Goal: Navigation & Orientation: Find specific page/section

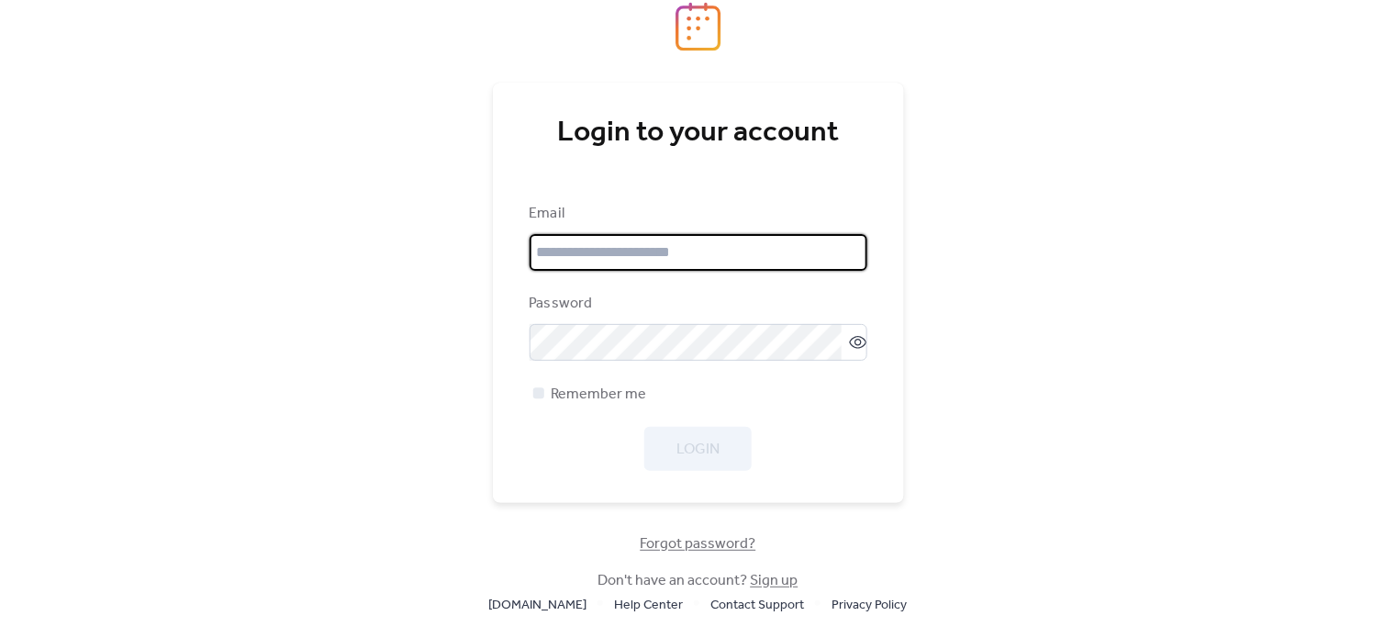
type input "**********"
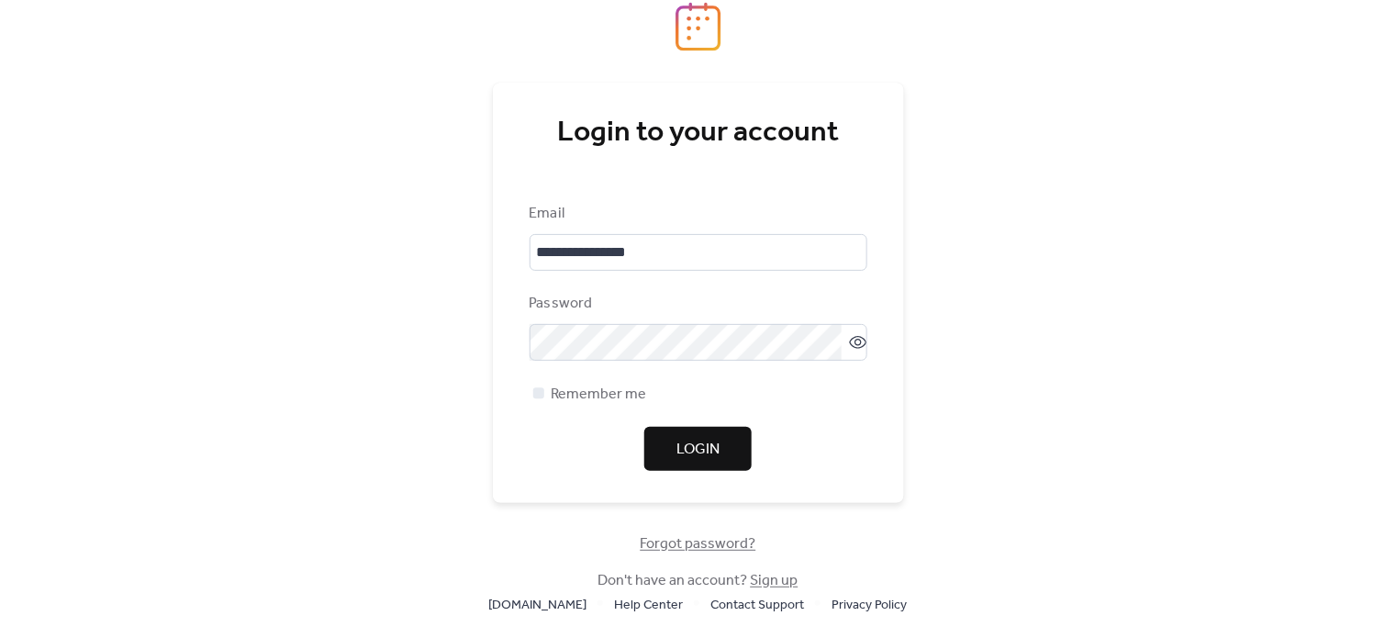
click at [713, 444] on span "Login" at bounding box center [698, 450] width 43 height 22
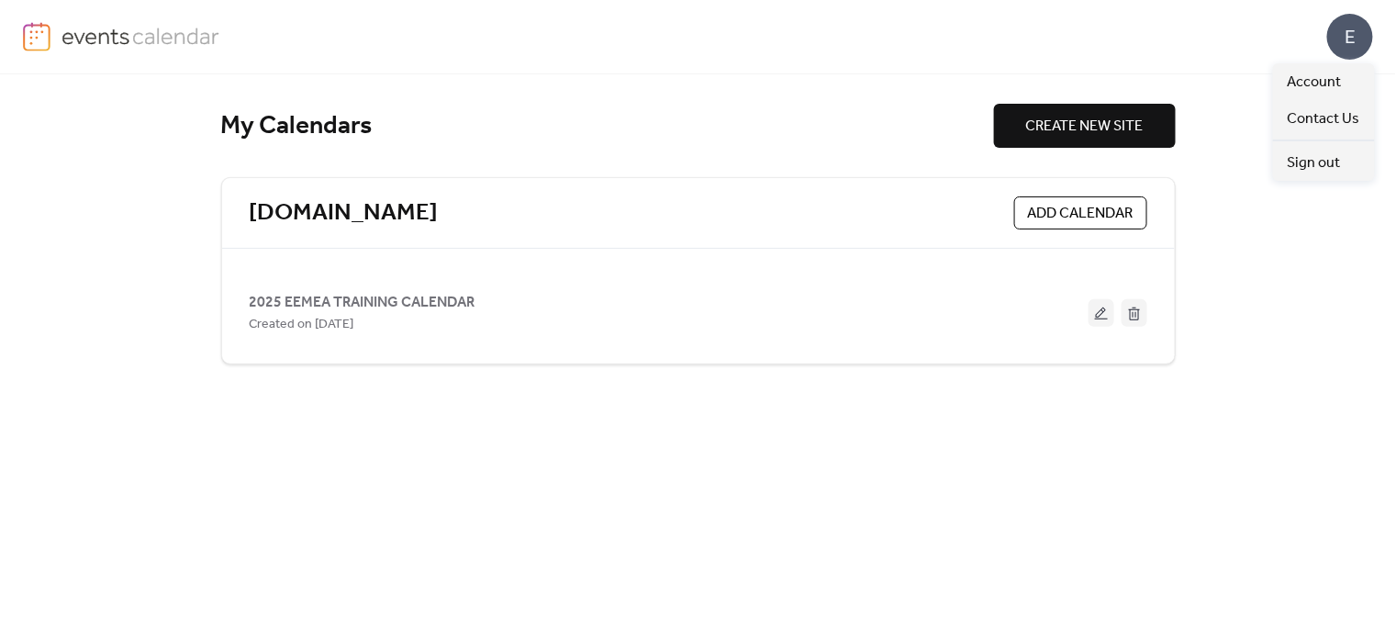
click at [1348, 48] on div "E" at bounding box center [1350, 37] width 46 height 46
click at [1312, 78] on span "Account" at bounding box center [1315, 83] width 54 height 22
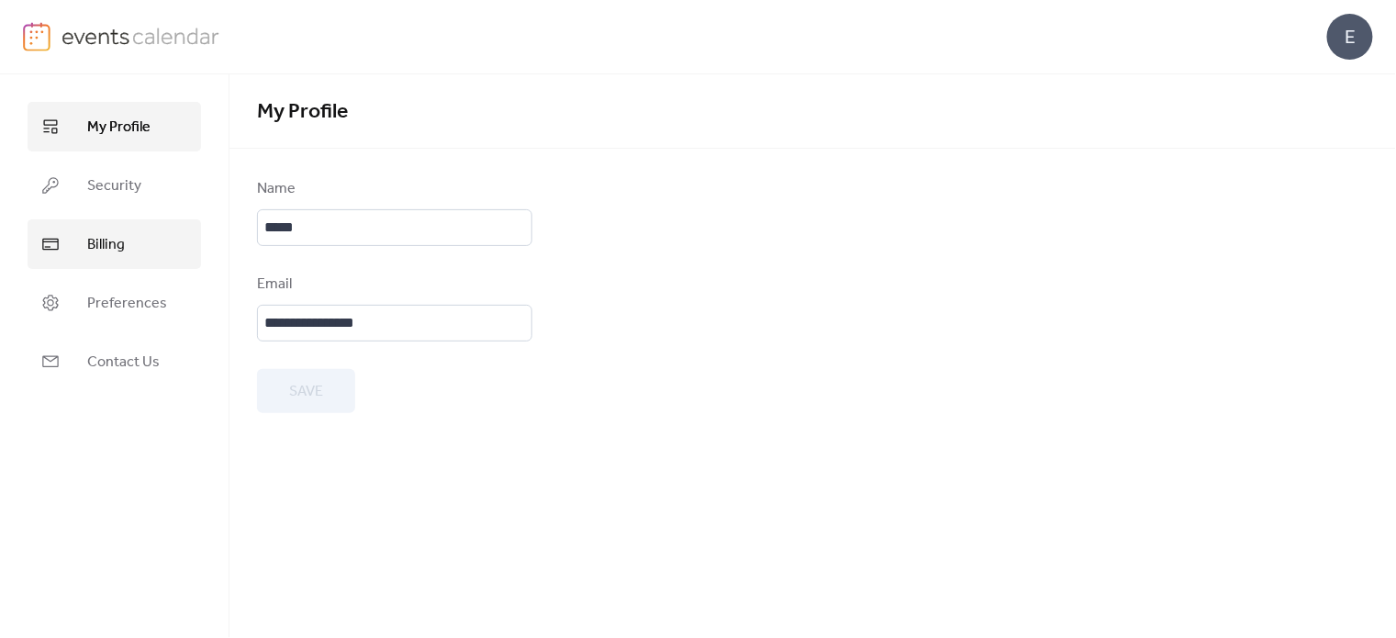
click at [122, 251] on span "Billing" at bounding box center [106, 245] width 38 height 22
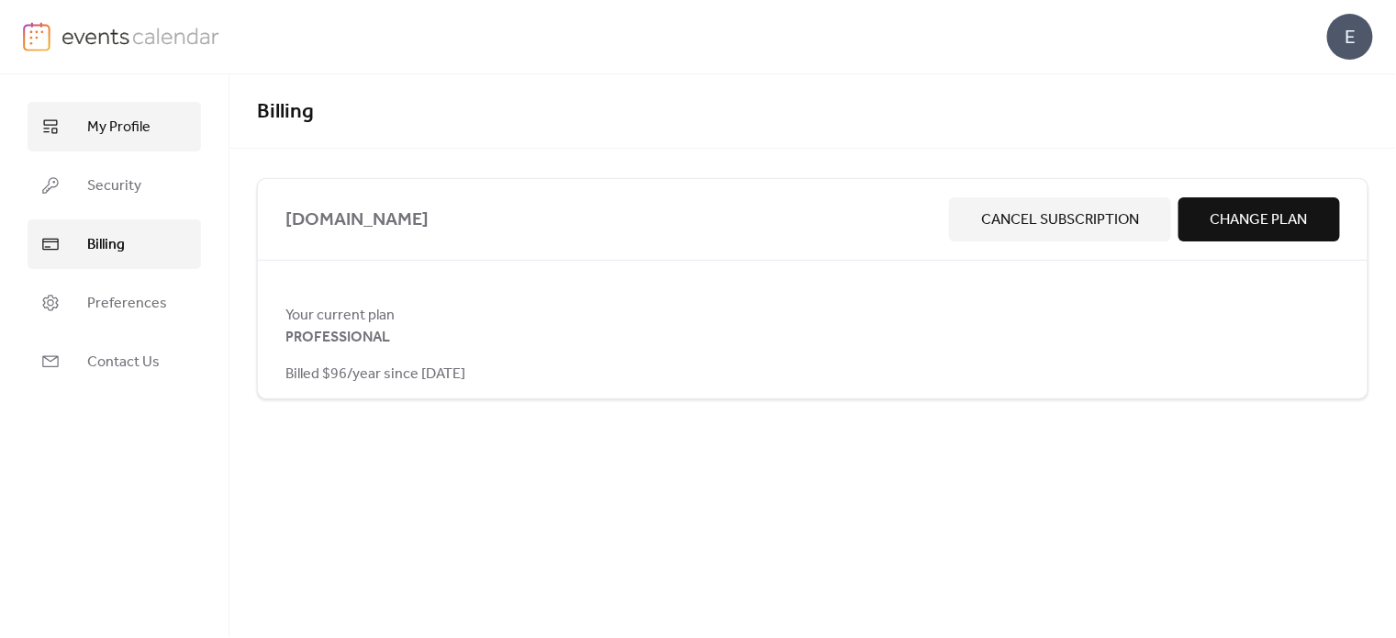
click at [137, 136] on span "My Profile" at bounding box center [118, 128] width 63 height 22
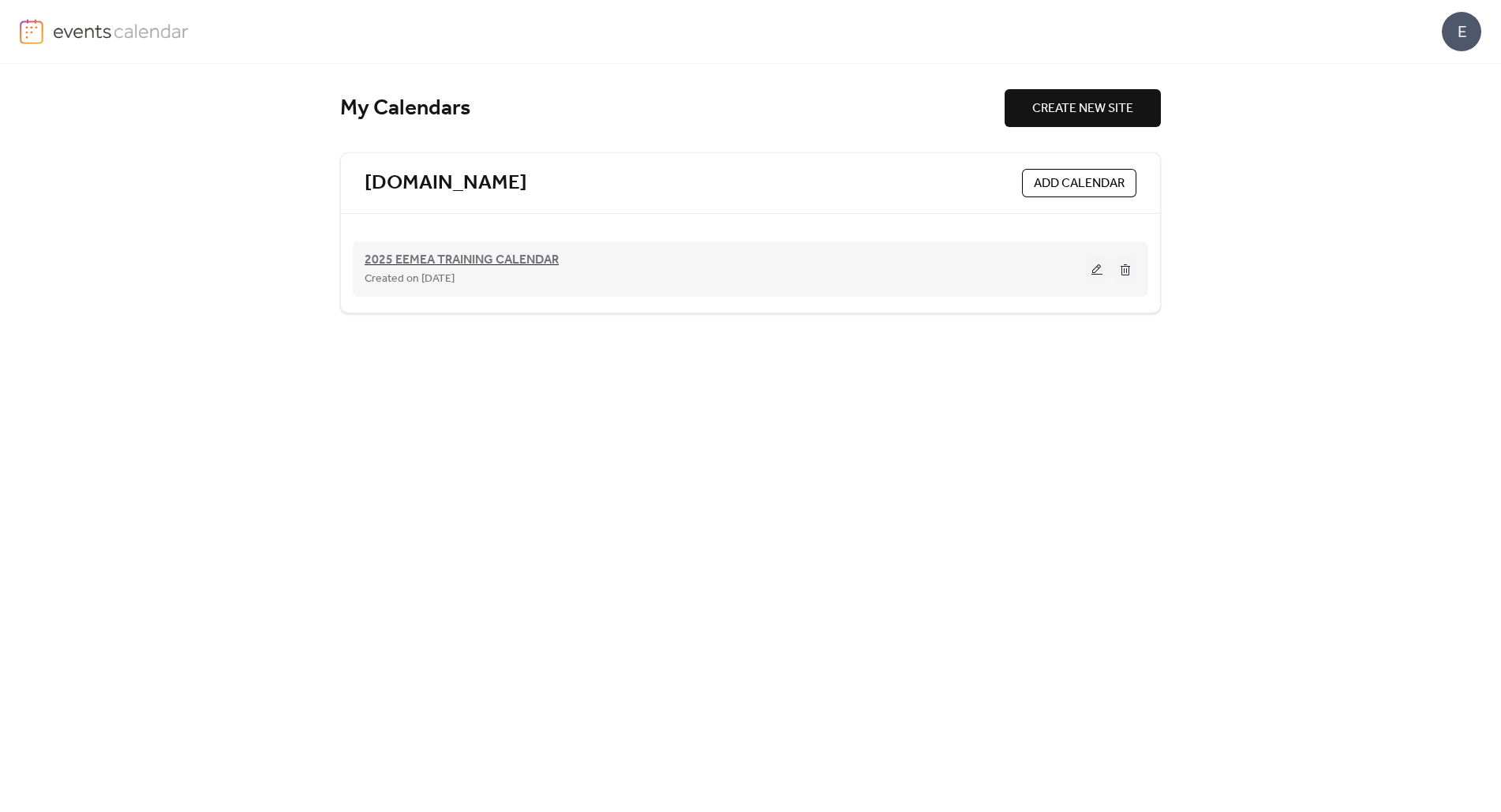
click at [533, 258] on span "2025 EEMEA TRAINING CALENDAR" at bounding box center [462, 260] width 194 height 19
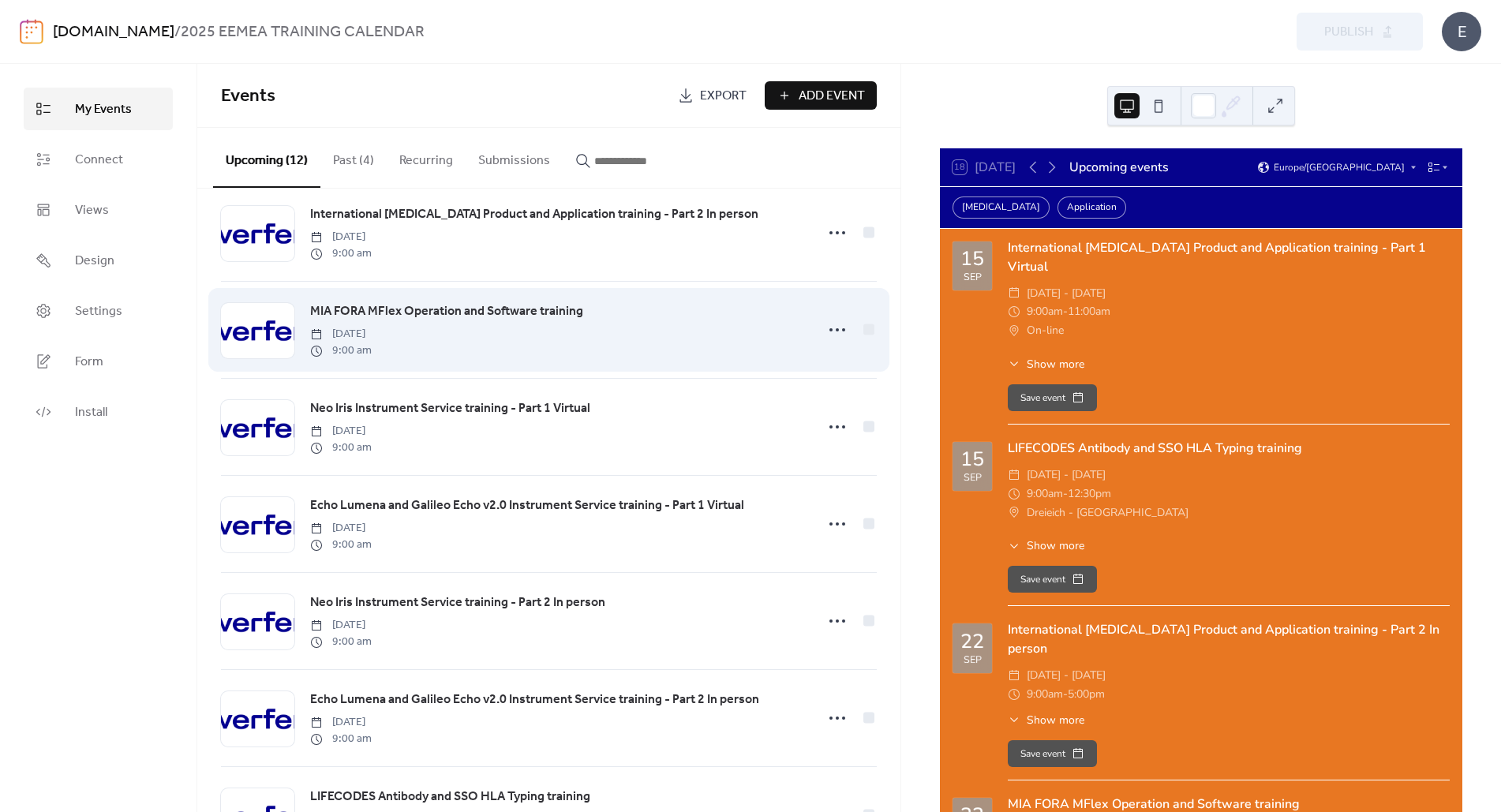
scroll to position [236, 0]
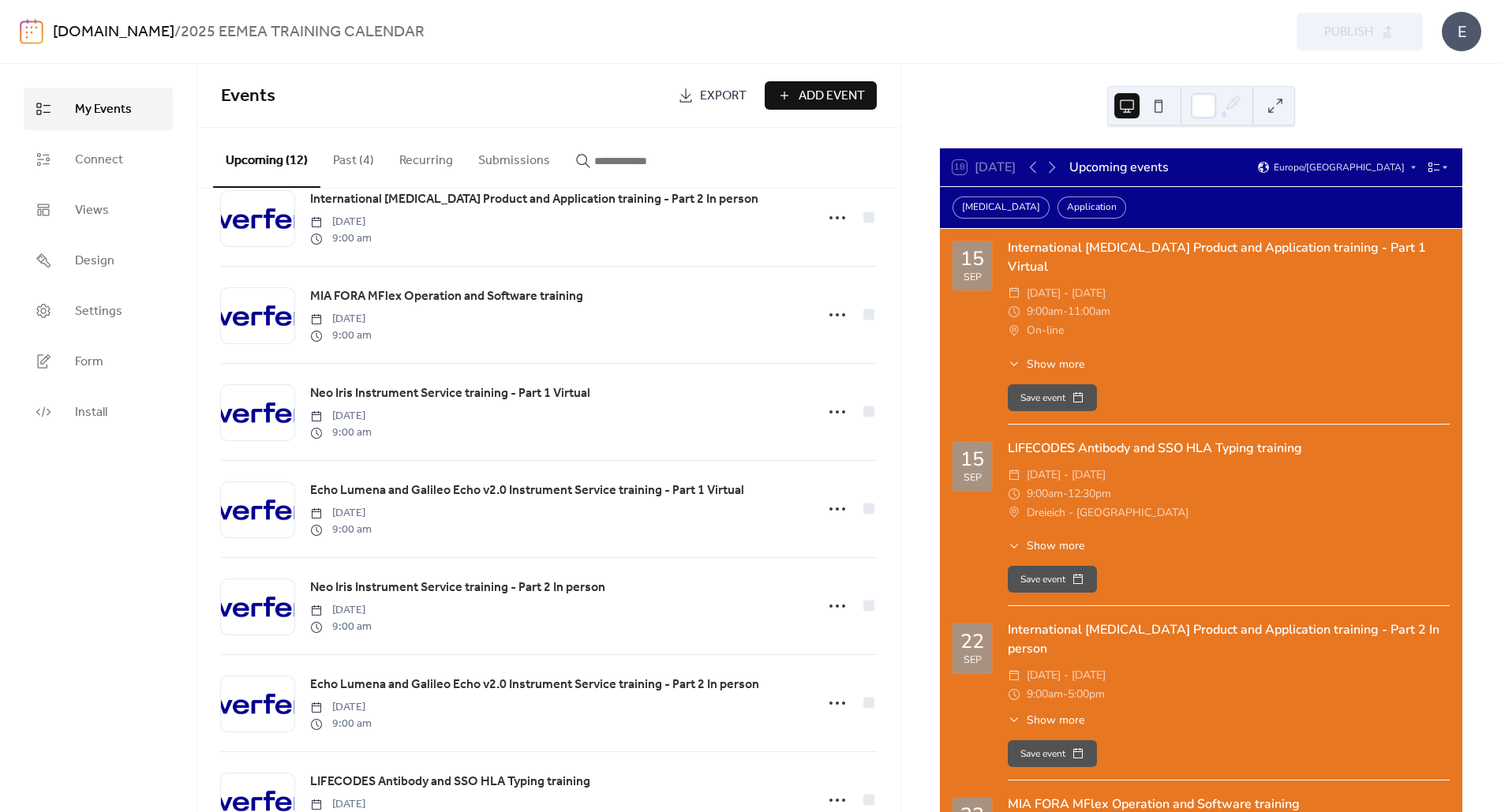
click at [1428, 168] on icon at bounding box center [1434, 167] width 13 height 13
click at [1405, 190] on span "Month" at bounding box center [1413, 188] width 28 height 15
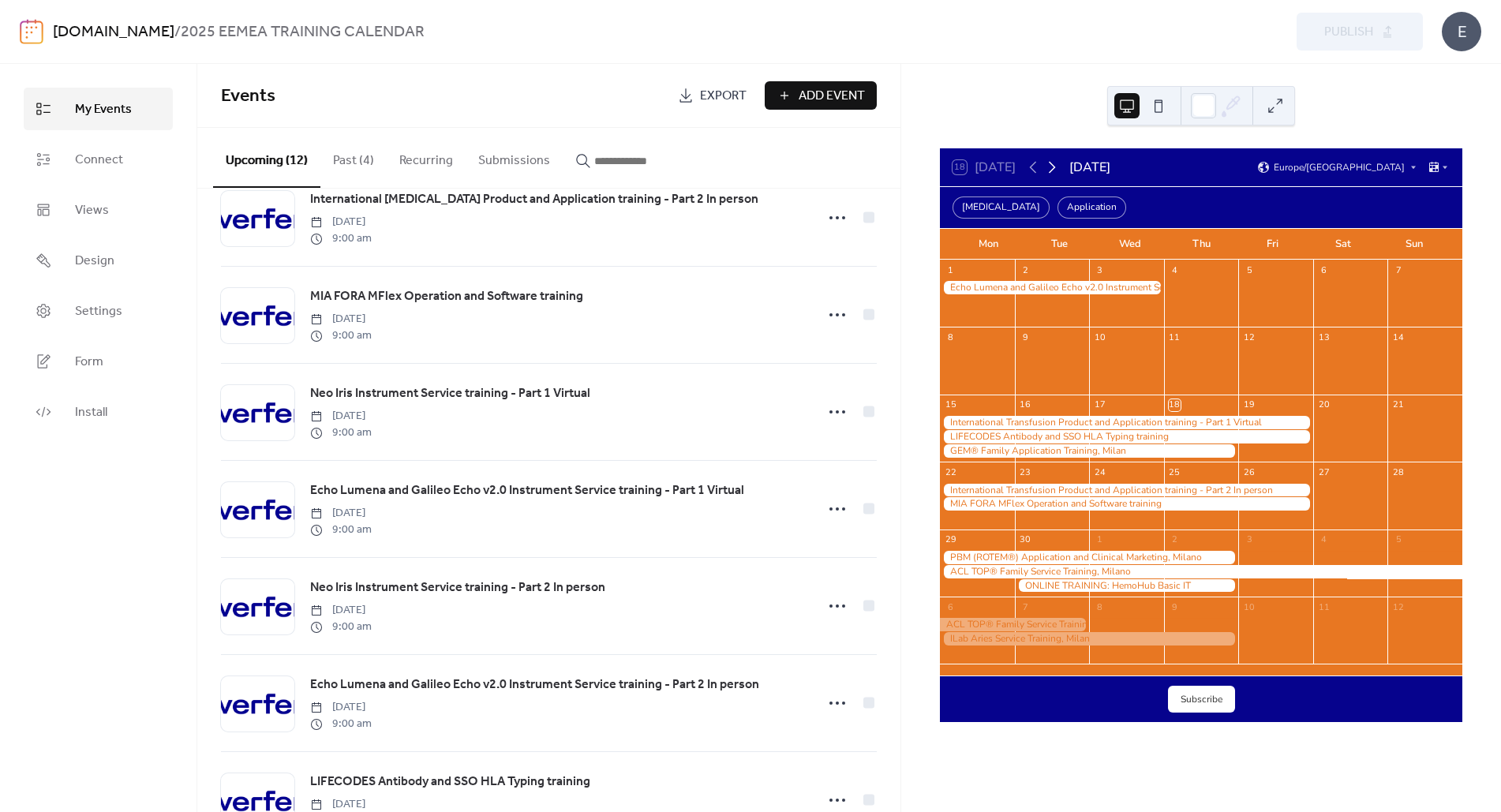
click at [1048, 168] on icon at bounding box center [1052, 168] width 19 height 19
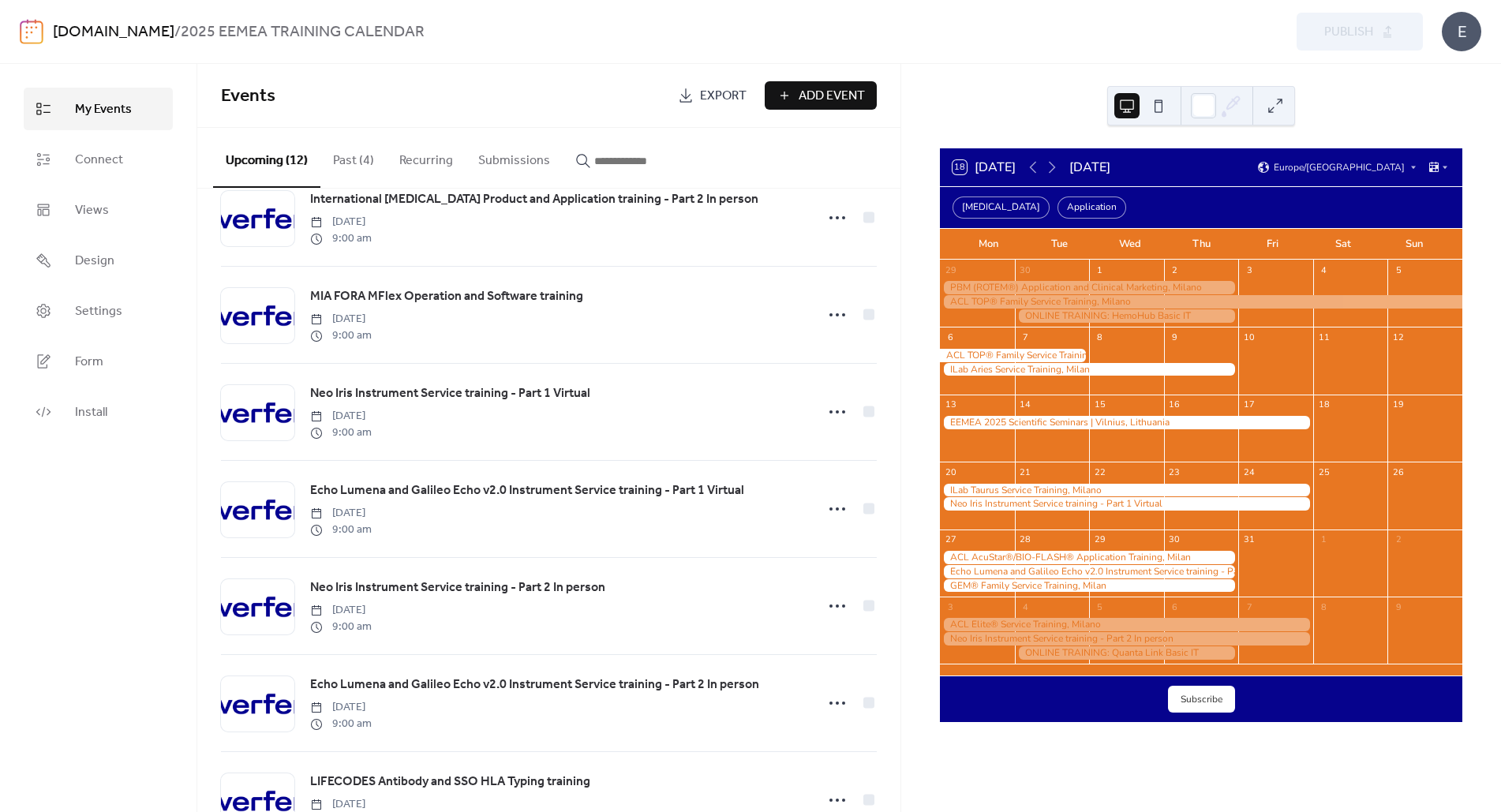
click at [983, 420] on div at bounding box center [1126, 423] width 373 height 14
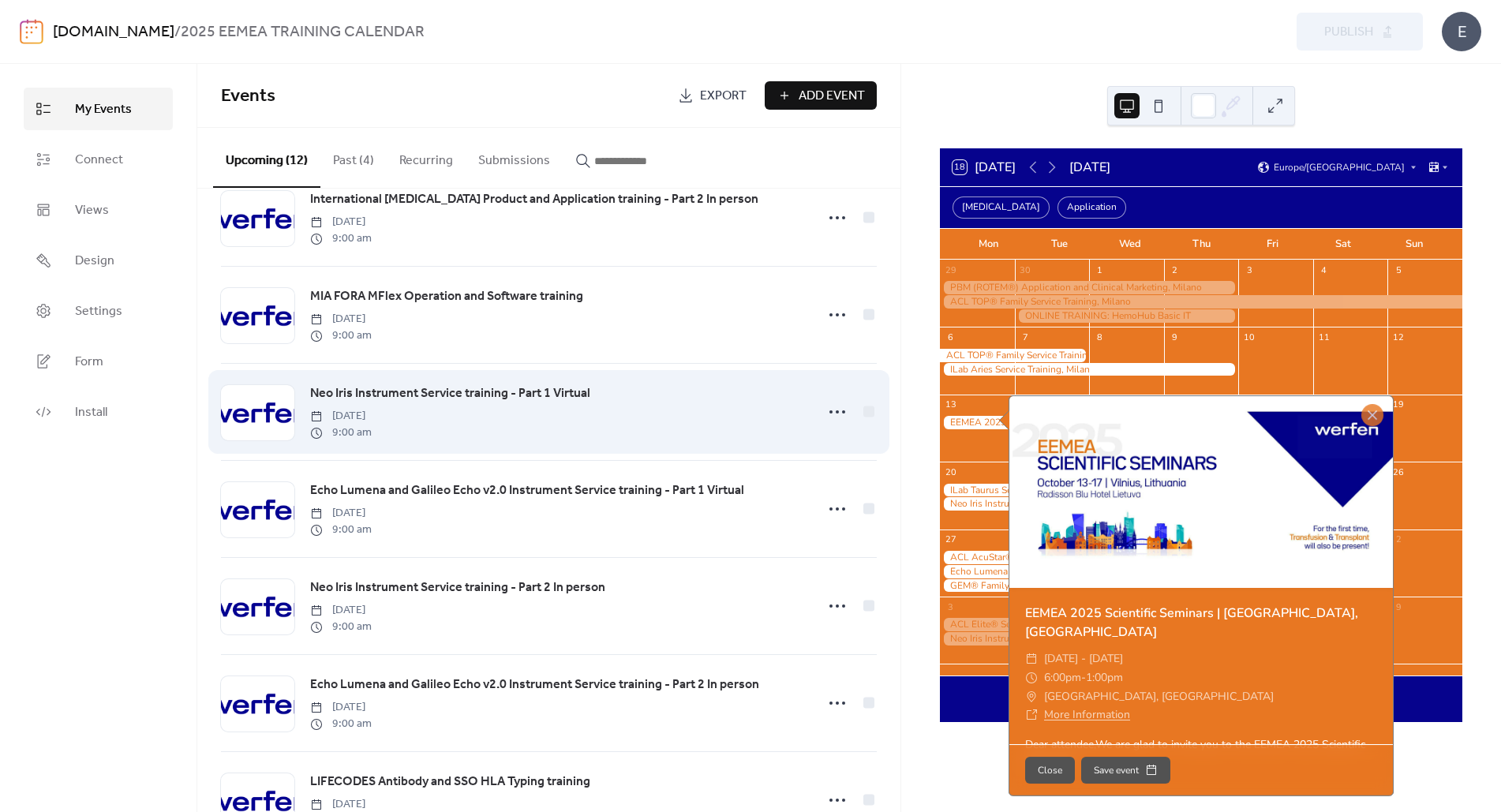
click at [716, 407] on div "Neo Iris Instrument Service training - Part 1 Virtual Monday, October 20, 2025 …" at bounding box center [558, 412] width 496 height 57
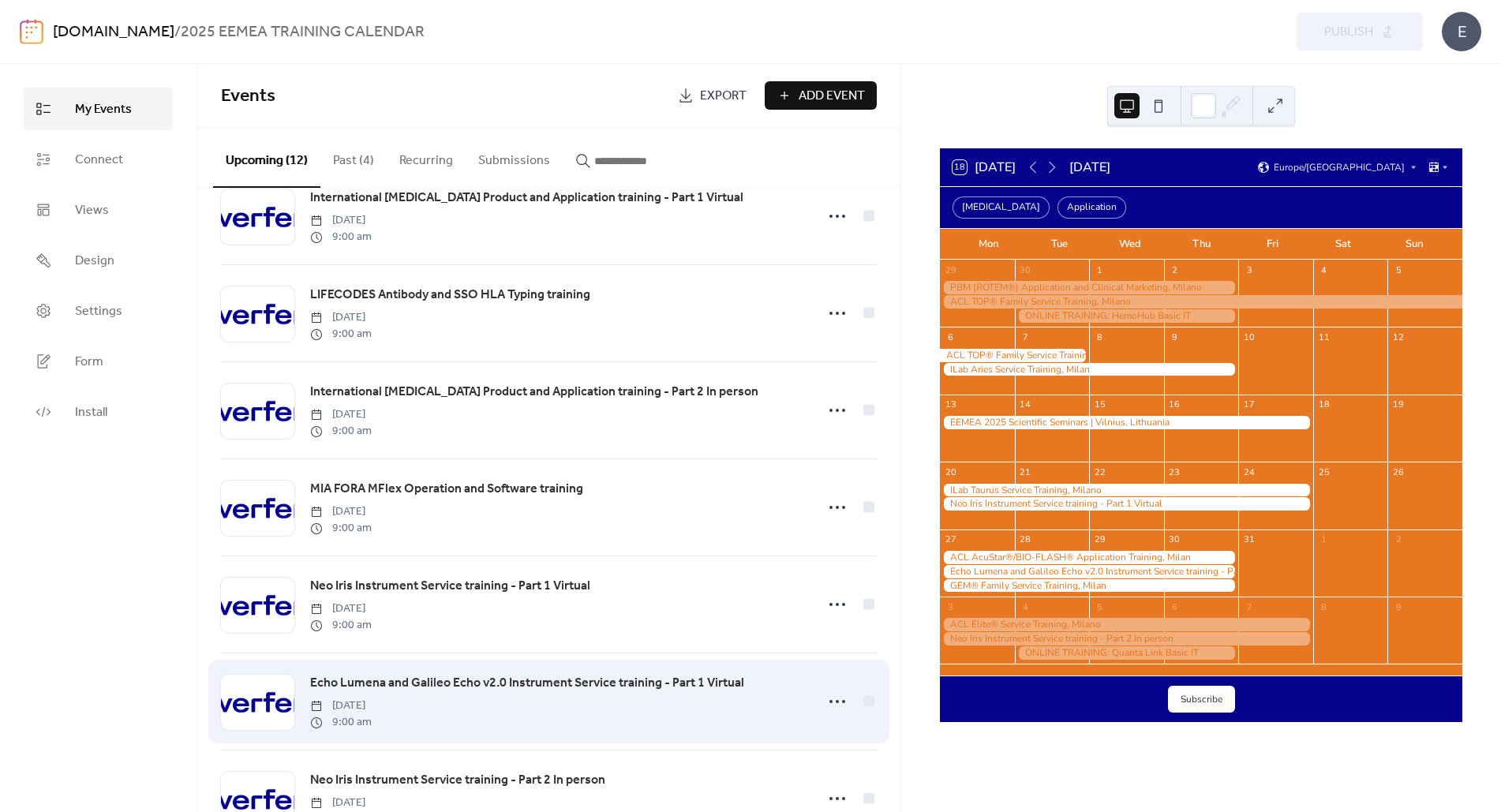
scroll to position [0, 0]
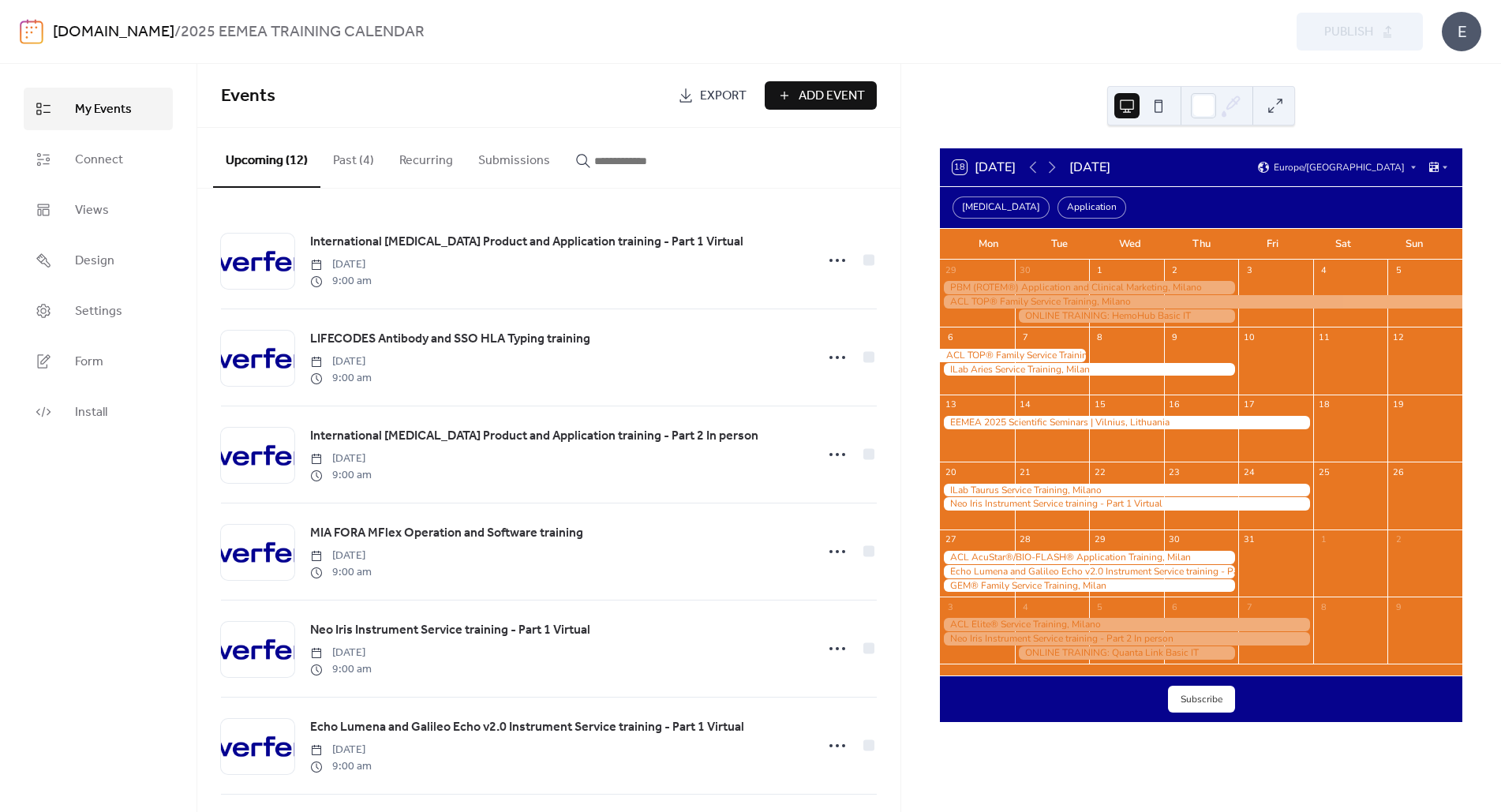
click at [991, 422] on div at bounding box center [1126, 423] width 373 height 14
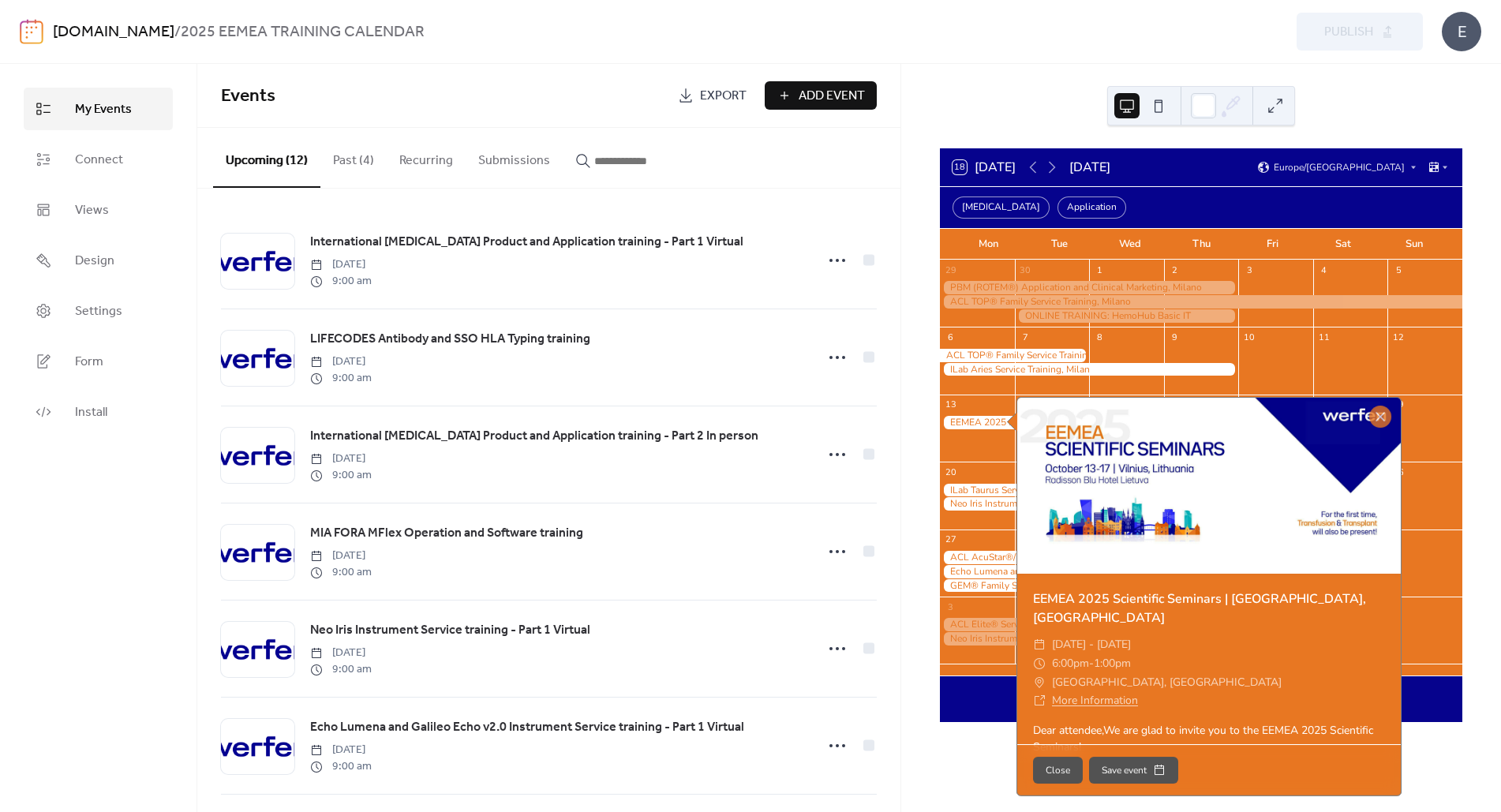
scroll to position [21, 0]
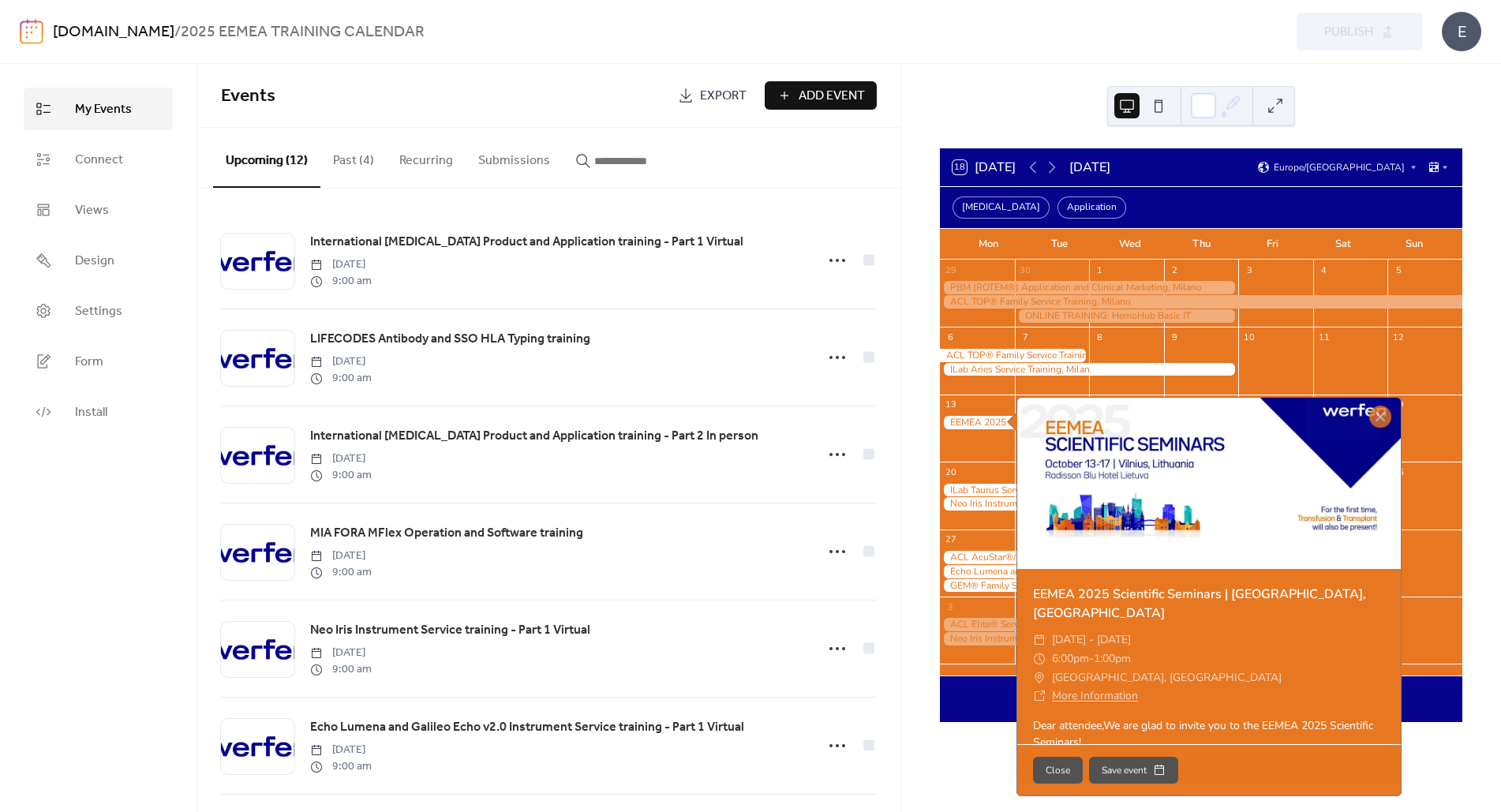
click at [916, 579] on div "18 Today October 2025 Europe/Rome Transfusion Application Mon Tue Wed Thu Fri S…" at bounding box center [1201, 437] width 600 height 748
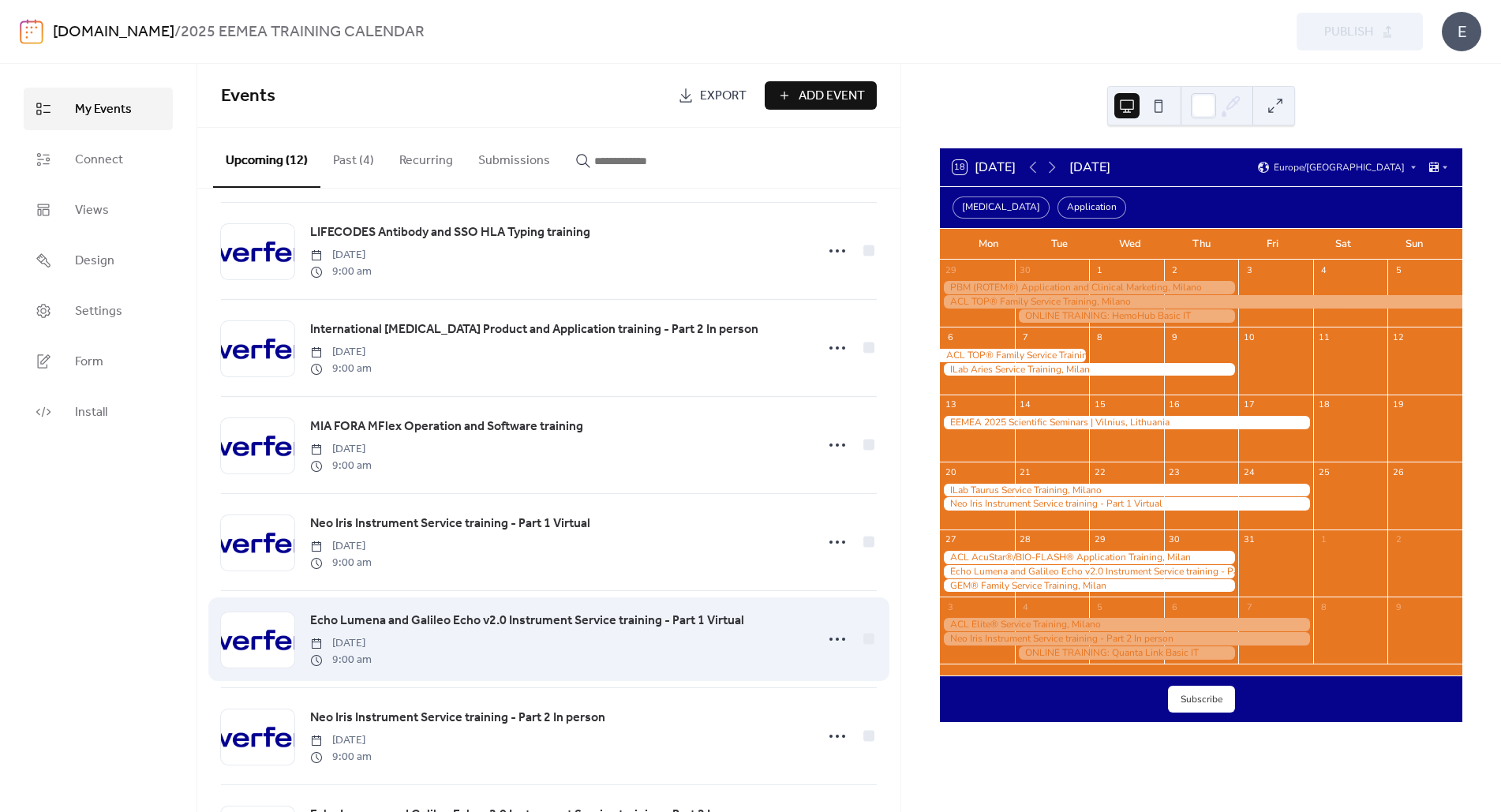
scroll to position [0, 0]
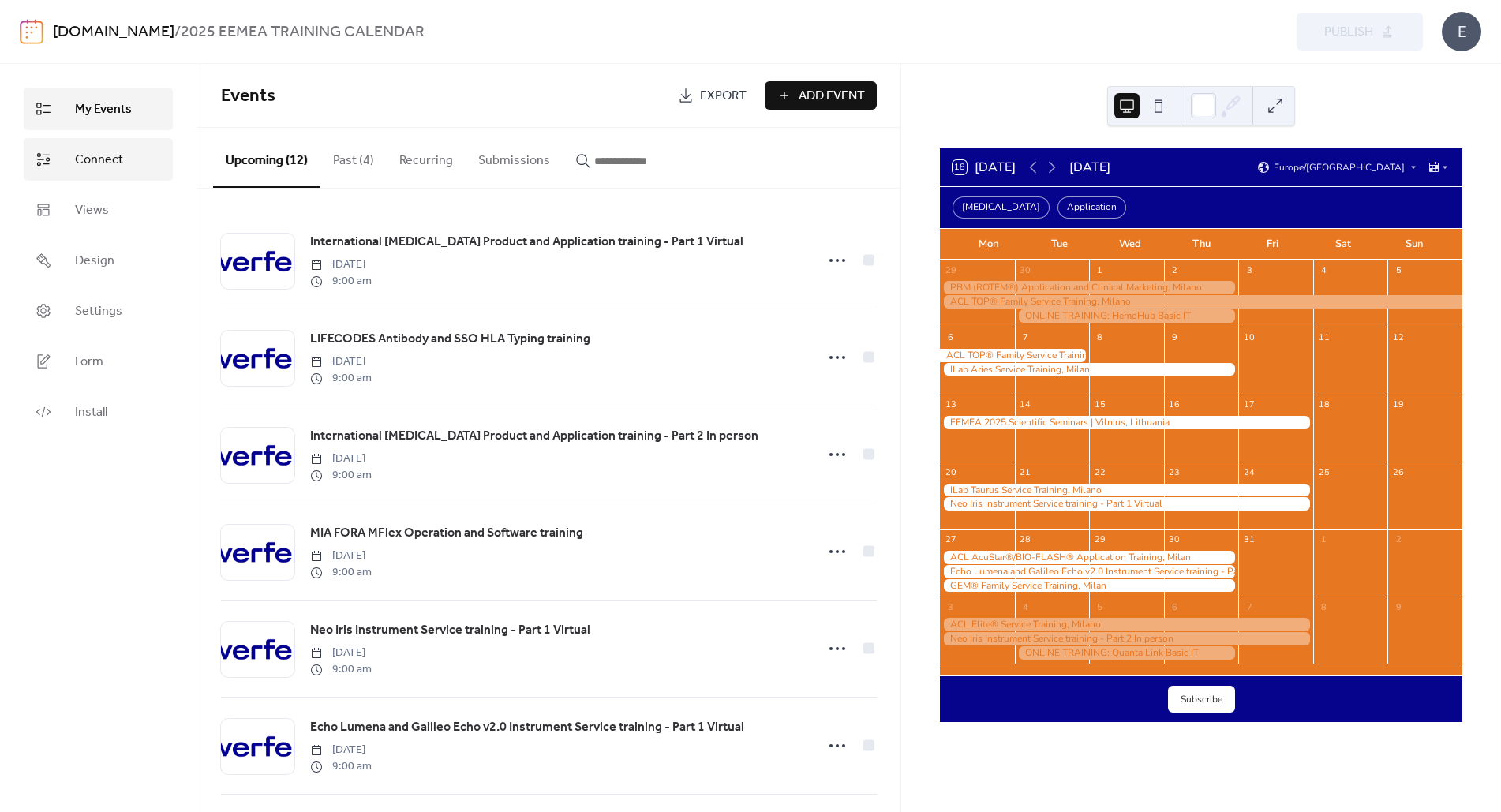
click at [95, 159] on span "Connect" at bounding box center [99, 160] width 48 height 19
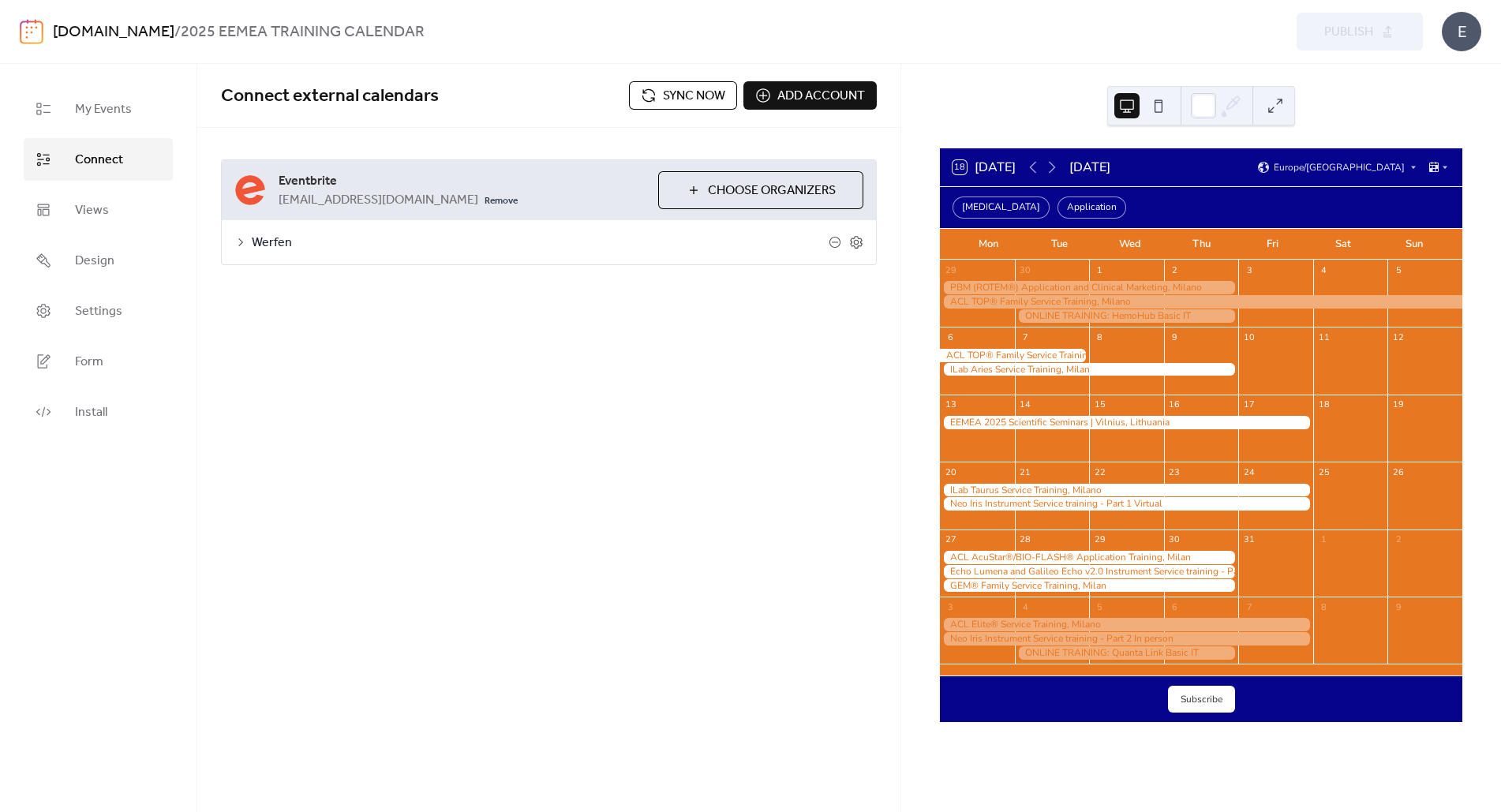
click at [268, 241] on span "Werfen" at bounding box center [540, 243] width 577 height 19
click at [346, 284] on button "Categories" at bounding box center [354, 284] width 88 height 39
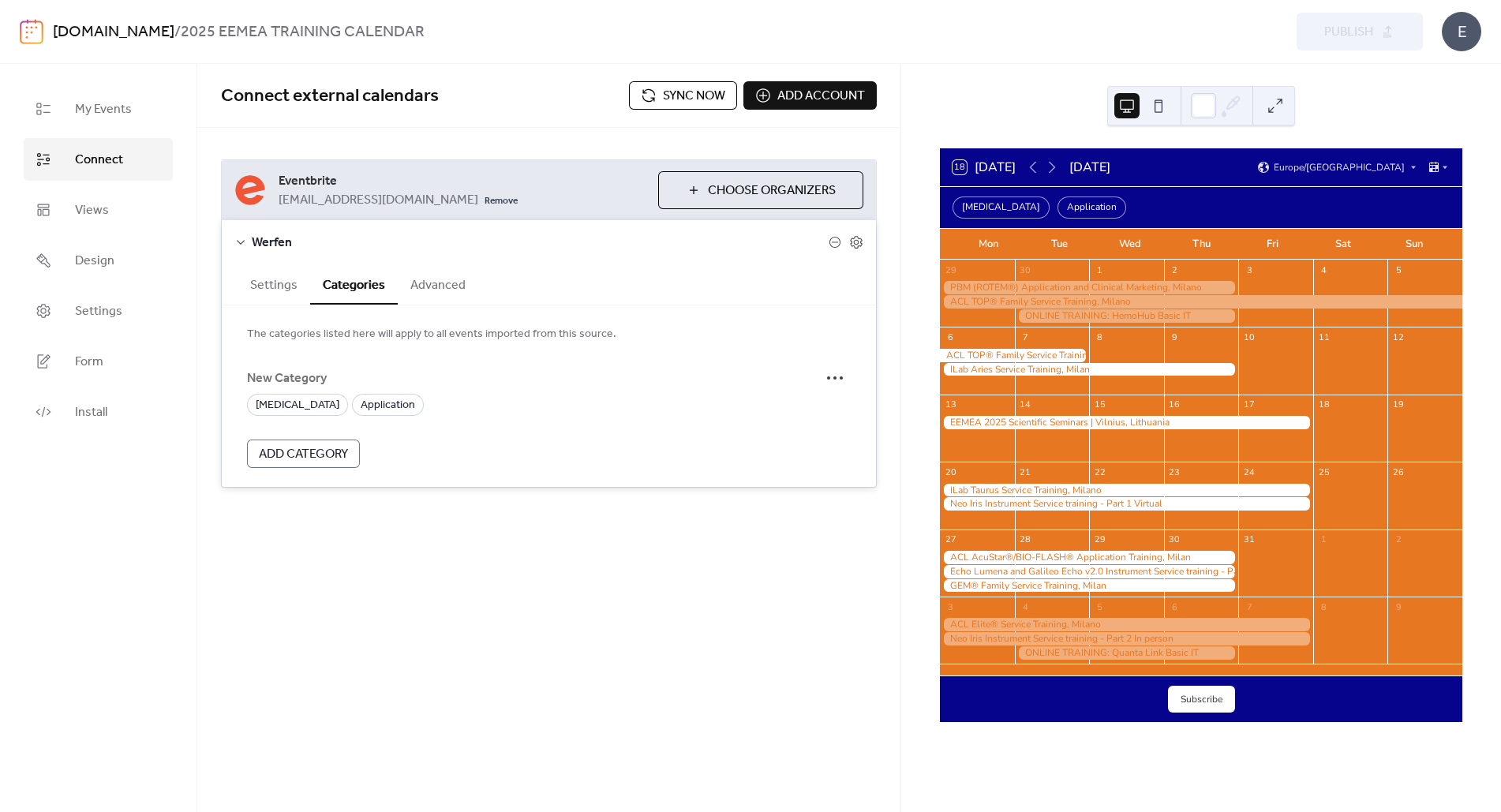
click at [438, 286] on button "Advanced" at bounding box center [438, 284] width 81 height 39
